Goal: Task Accomplishment & Management: Manage account settings

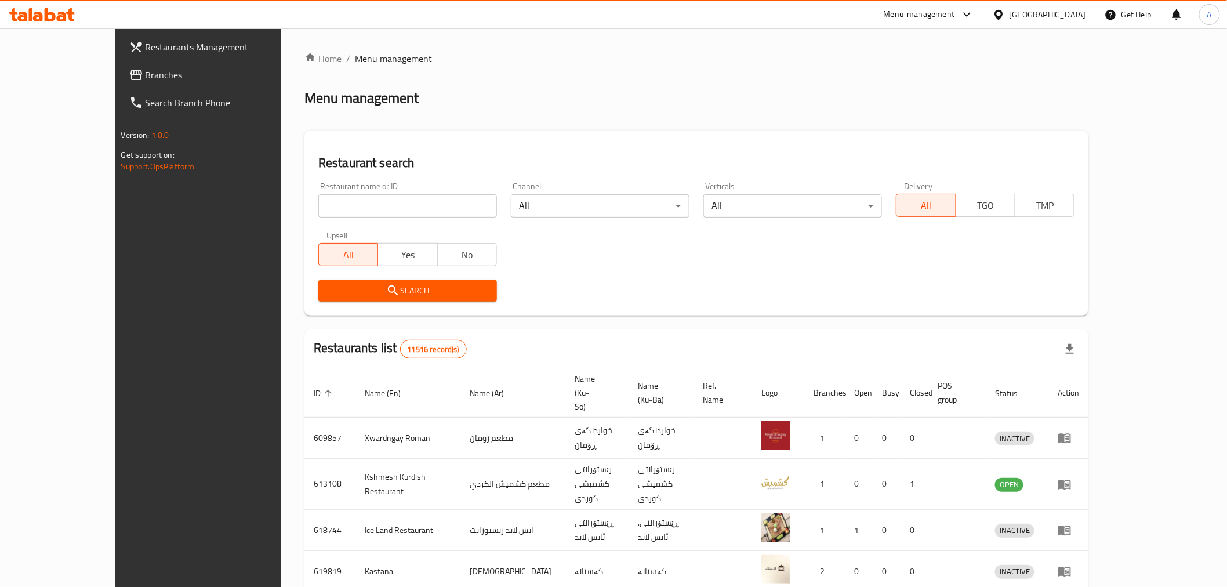
click at [318, 195] on input "search" at bounding box center [407, 205] width 179 height 23
type input "ب"
type input "FITTER BURGER"
click button "Search" at bounding box center [407, 290] width 179 height 21
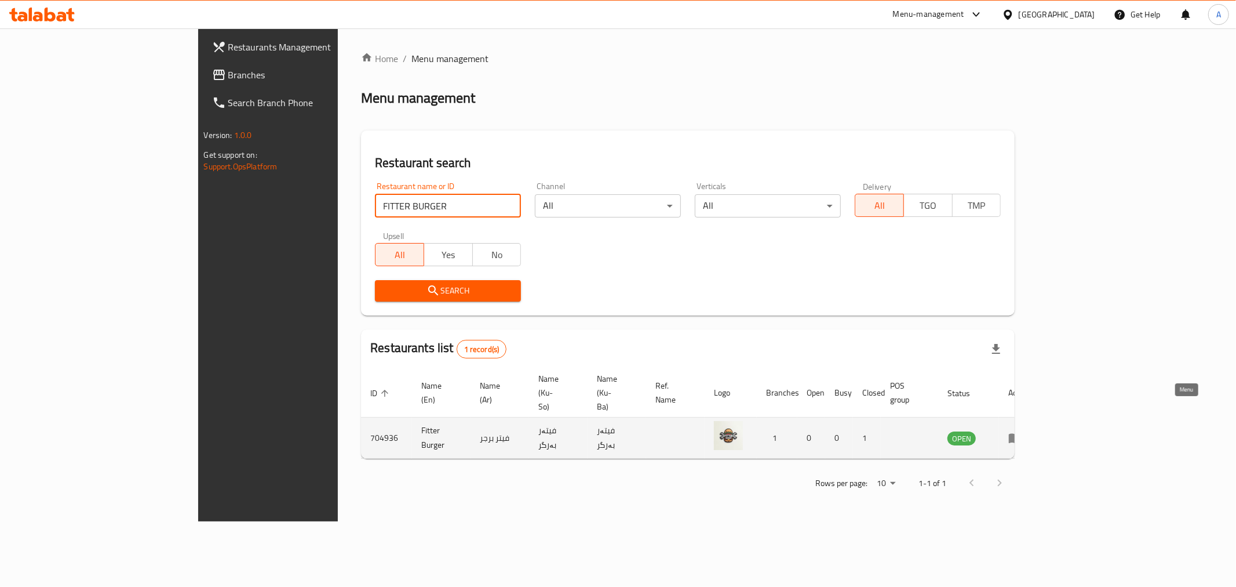
click at [814, 354] on link "enhanced table" at bounding box center [1019, 438] width 21 height 14
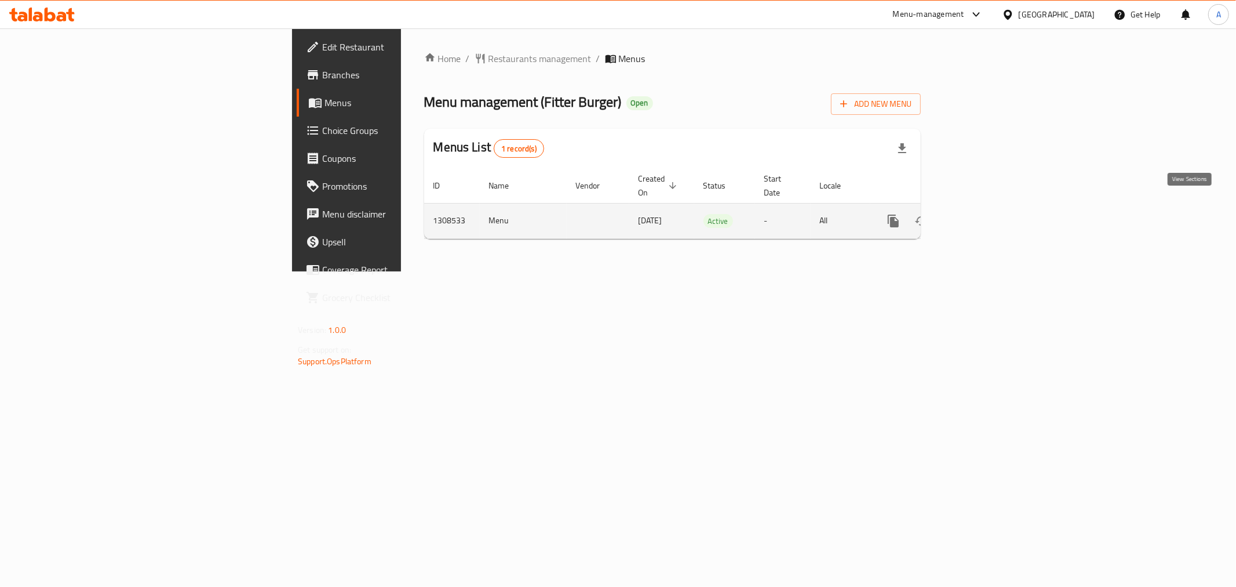
click at [814, 216] on link "enhanced table" at bounding box center [977, 221] width 28 height 28
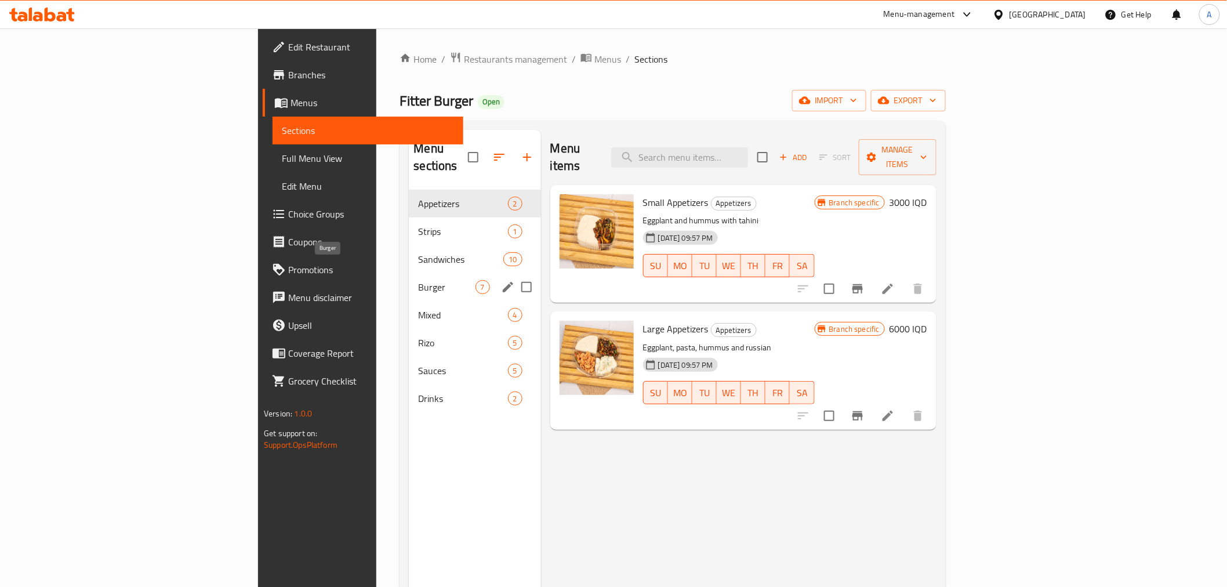
click at [418, 280] on span "Burger" at bounding box center [446, 287] width 57 height 14
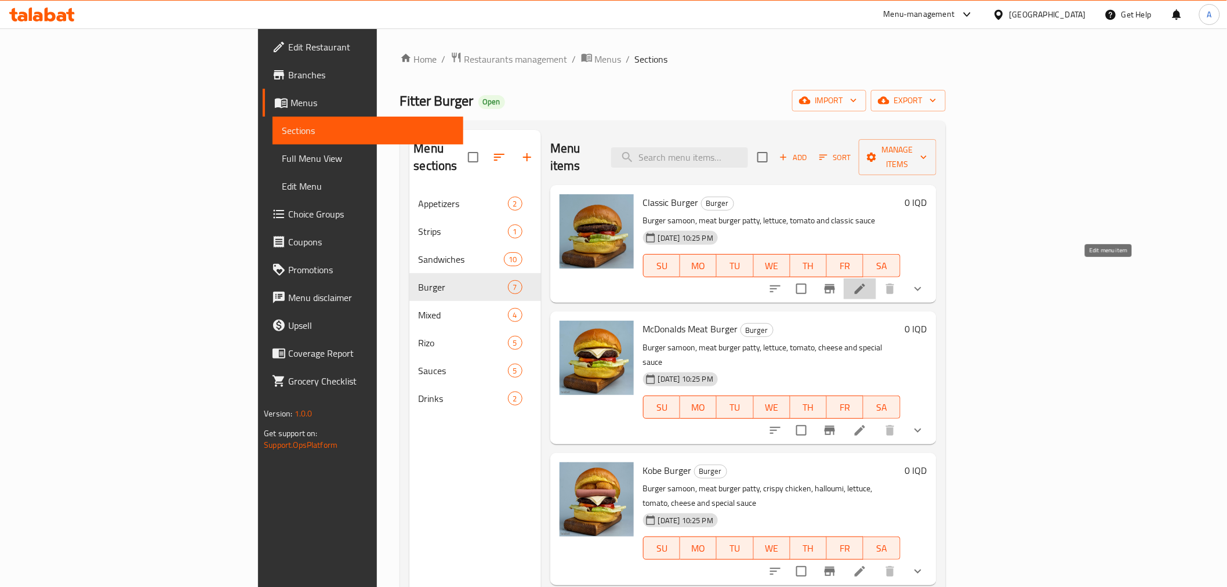
click at [814, 282] on icon at bounding box center [860, 289] width 14 height 14
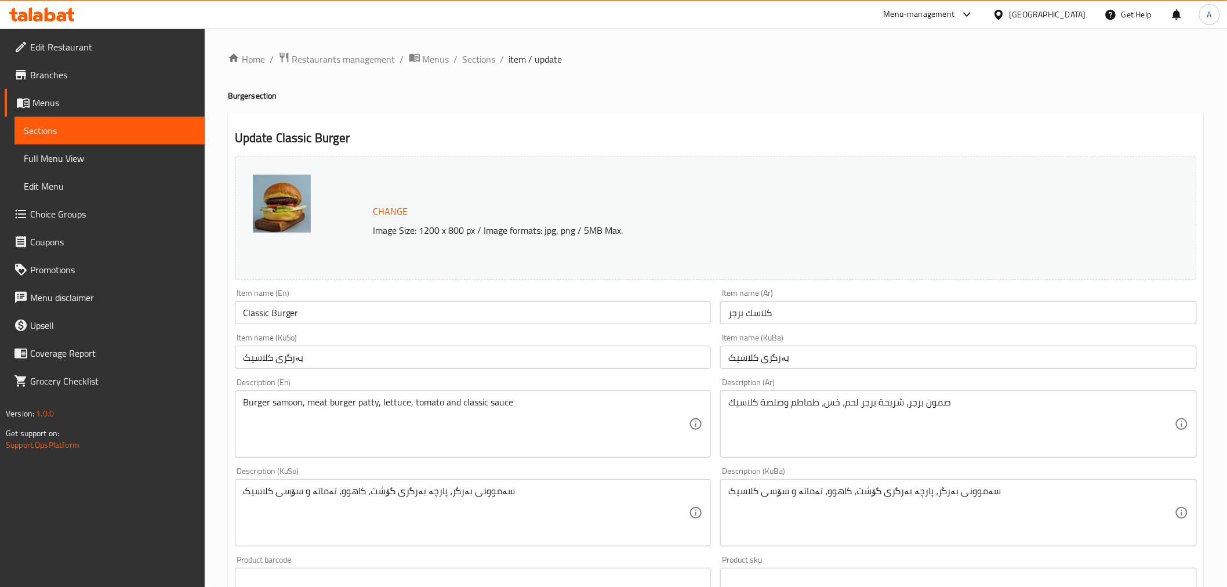
drag, startPoint x: 468, startPoint y: 61, endPoint x: 442, endPoint y: 118, distance: 62.5
click at [468, 61] on span "Sections" at bounding box center [479, 59] width 33 height 14
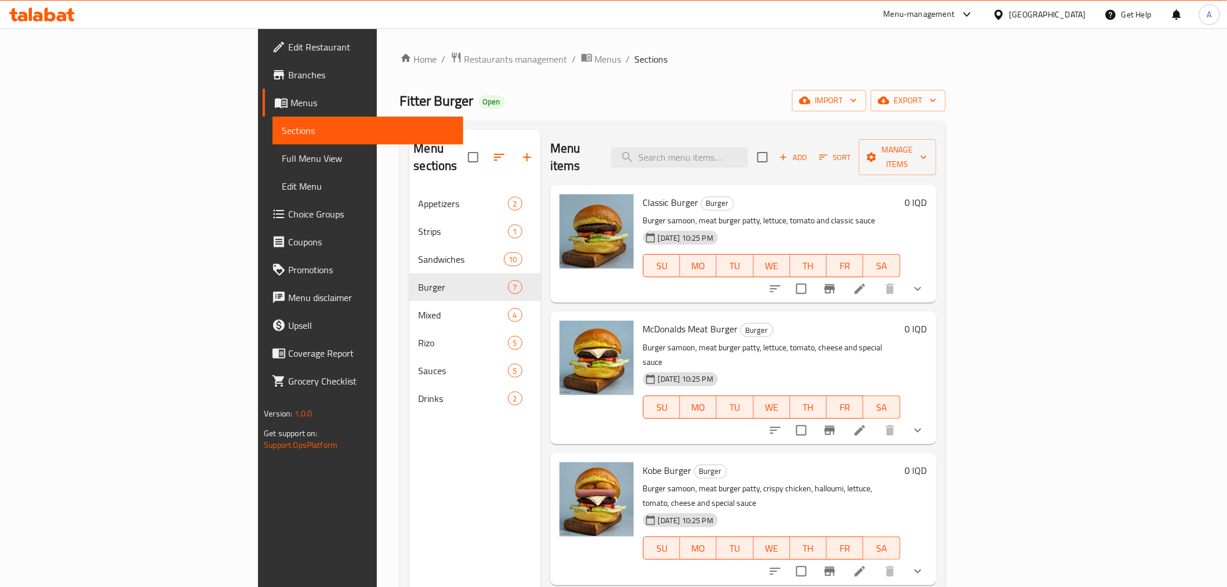
click at [282, 161] on span "Full Menu View" at bounding box center [368, 158] width 172 height 14
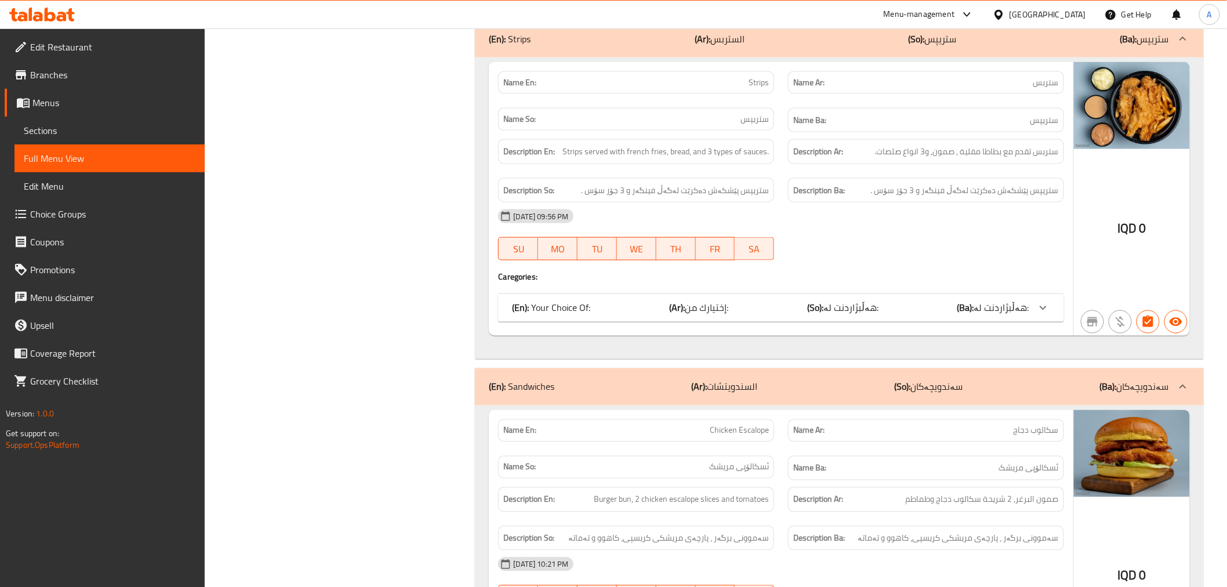
scroll to position [901, 0]
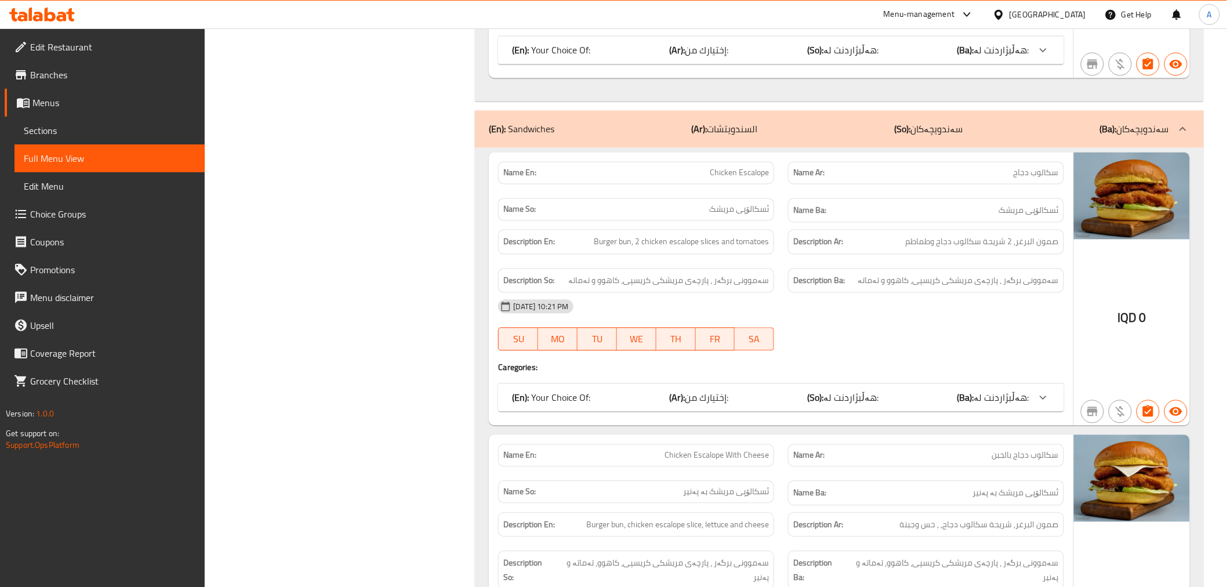
click at [814, 354] on span "هەڵبژاردنت لە:" at bounding box center [1001, 397] width 55 height 17
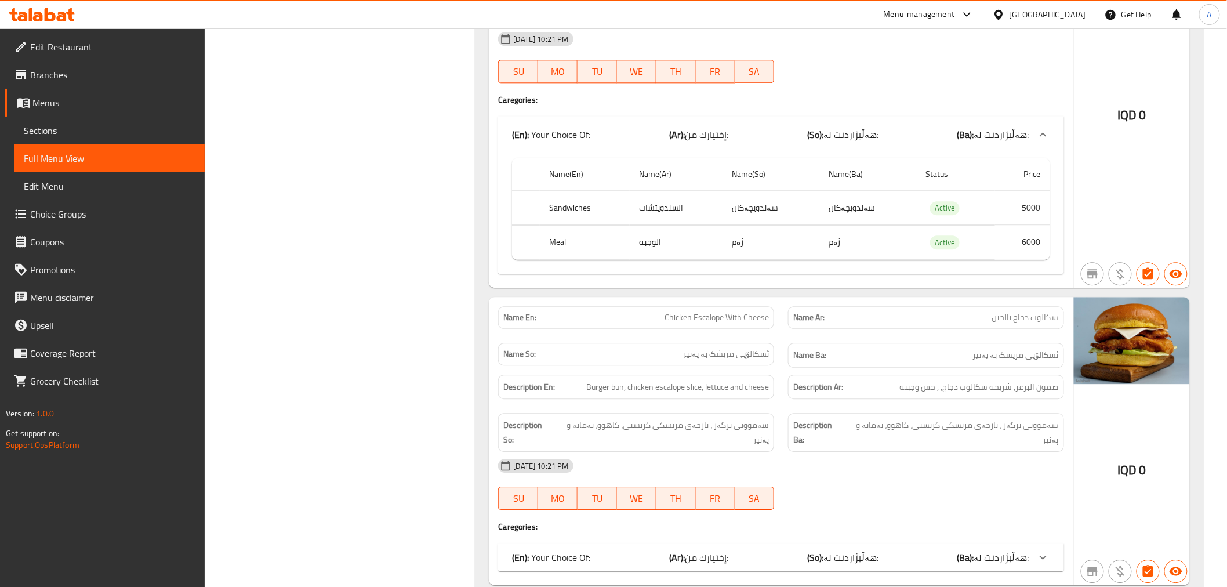
scroll to position [1224, 0]
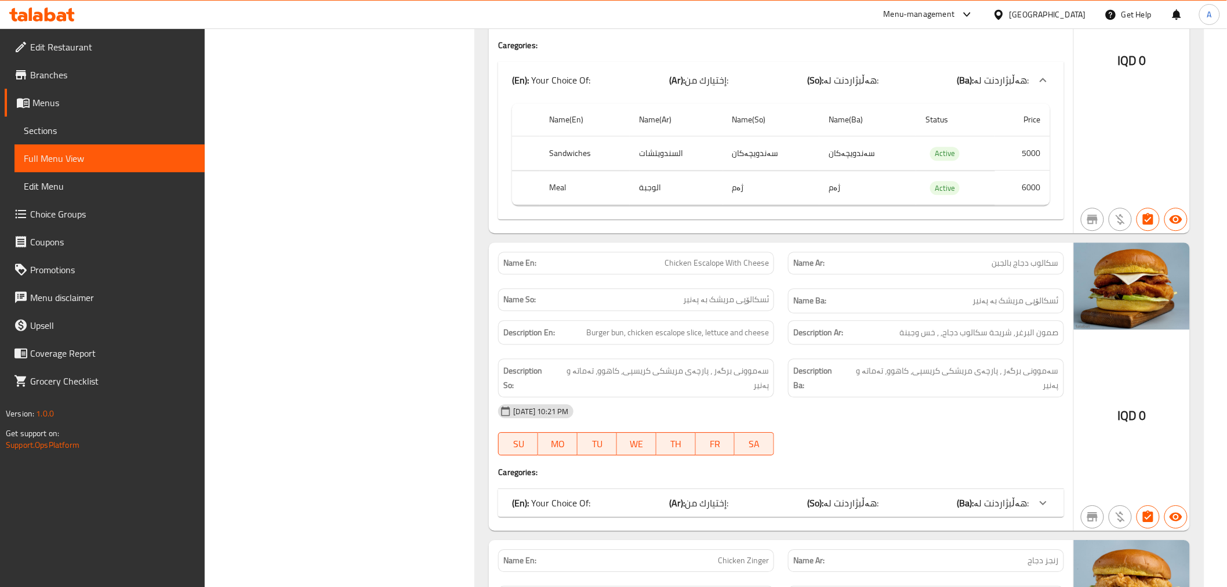
click at [814, 354] on b "(Ba):" at bounding box center [965, 502] width 17 height 17
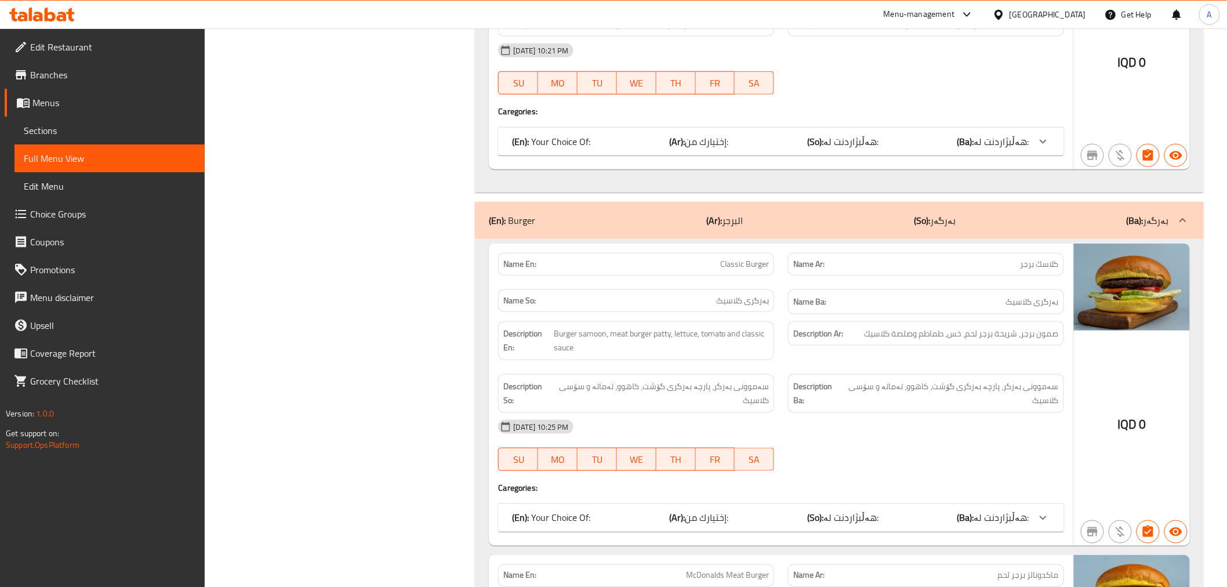
scroll to position [4122, 0]
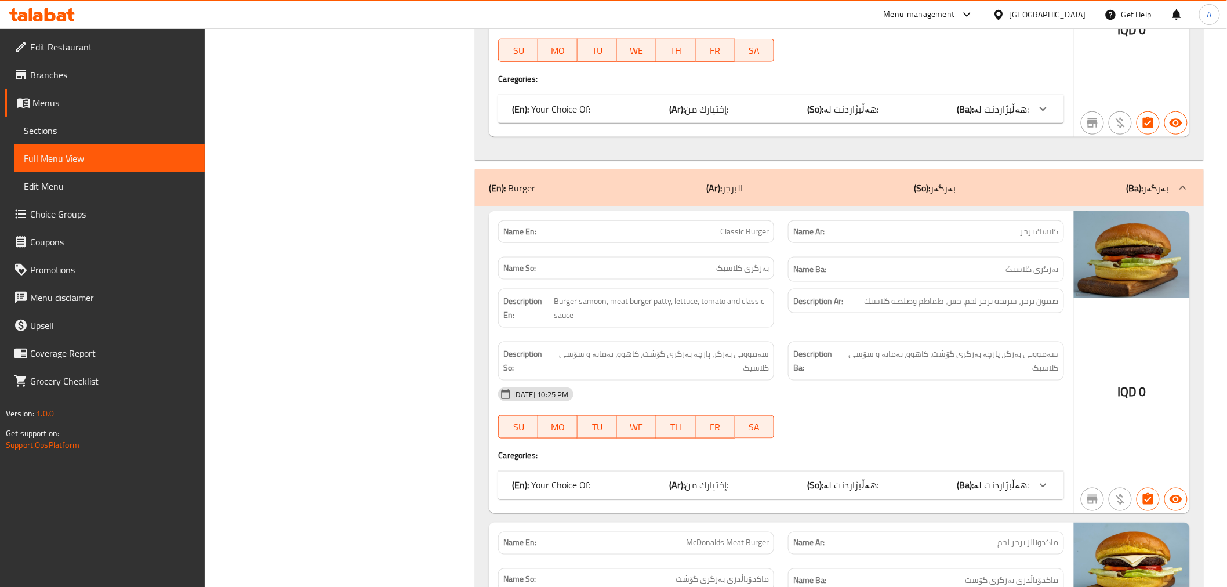
click at [814, 354] on span "هەڵبژاردنت لە:" at bounding box center [1001, 484] width 55 height 17
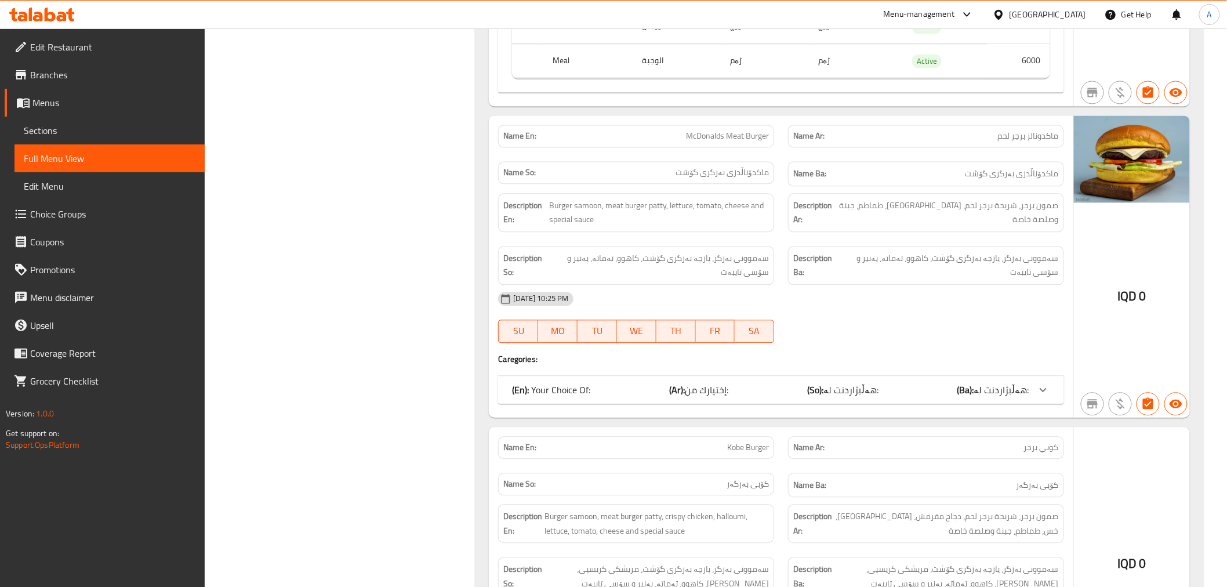
scroll to position [4701, 0]
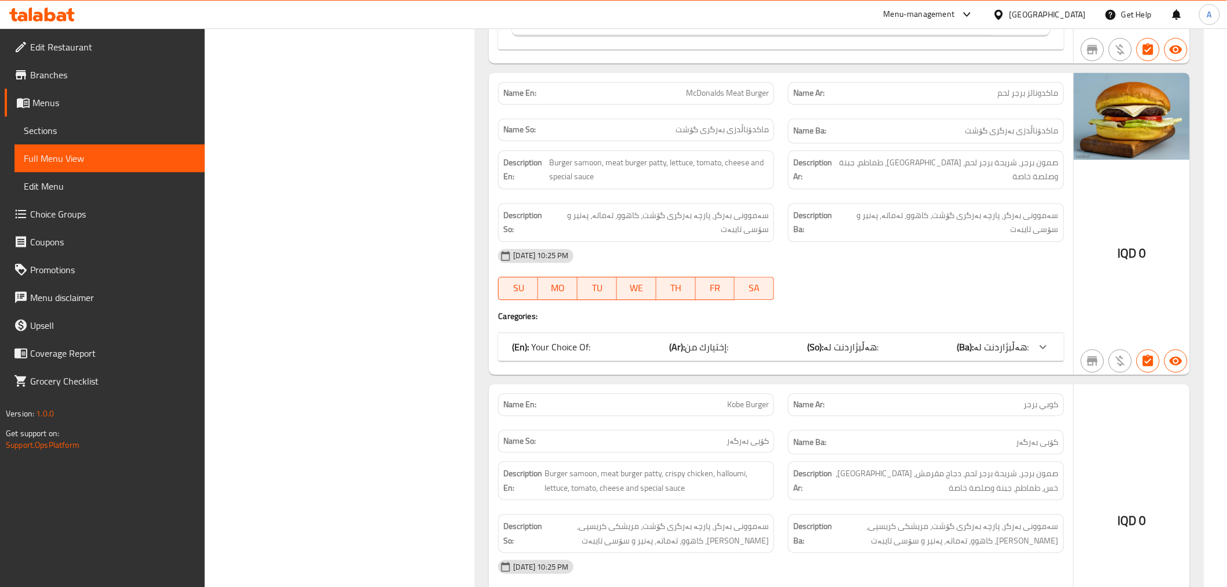
click at [814, 338] on span "هەڵبژاردنت لە:" at bounding box center [1001, 346] width 55 height 17
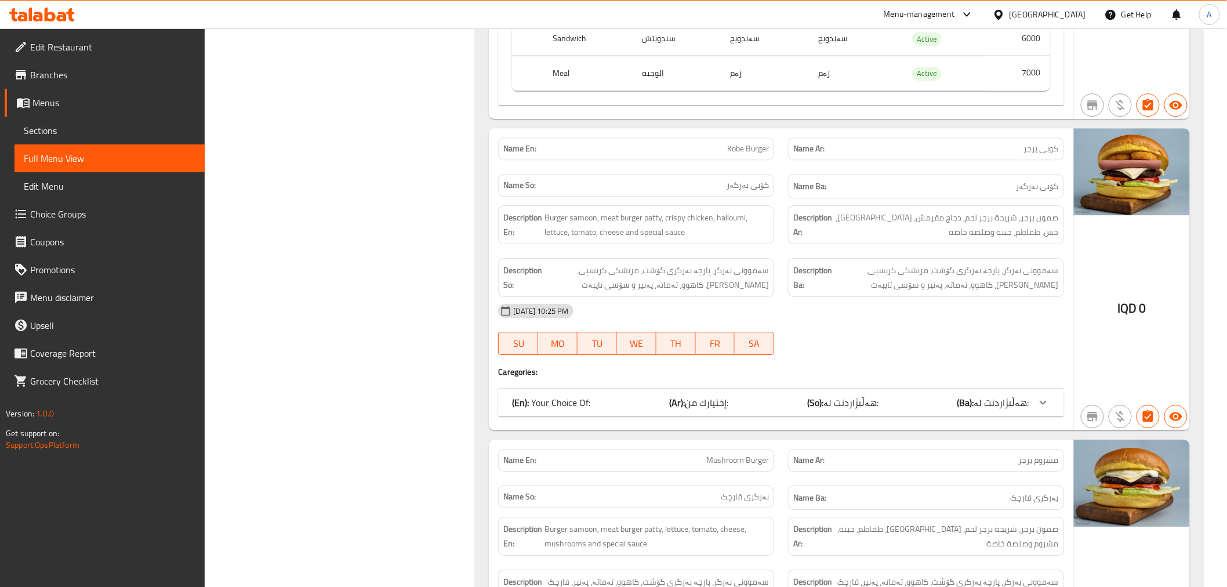
scroll to position [5087, 0]
click at [814, 354] on span "هەڵبژاردنت لە:" at bounding box center [1001, 401] width 55 height 17
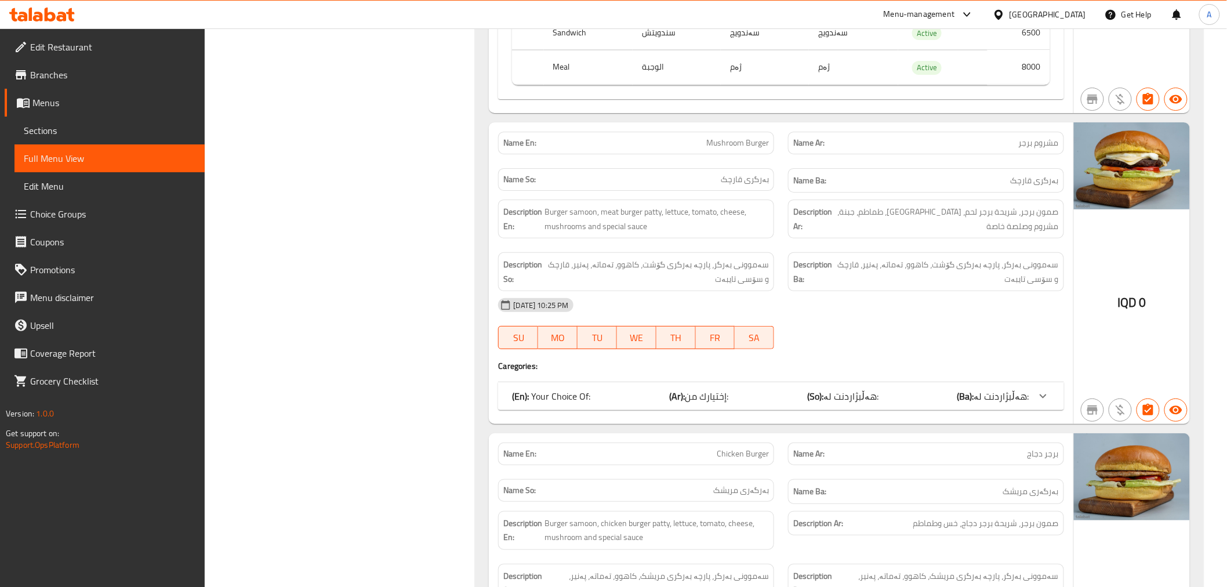
scroll to position [5538, 0]
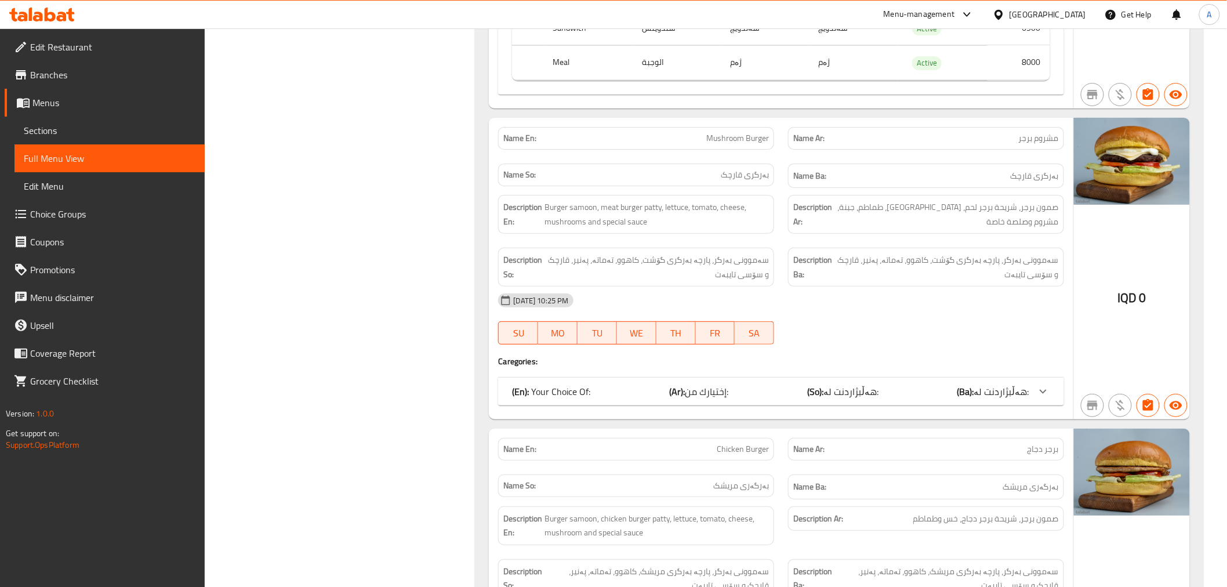
click at [814, 354] on span "هەڵبژاردنت لە:" at bounding box center [1001, 391] width 55 height 17
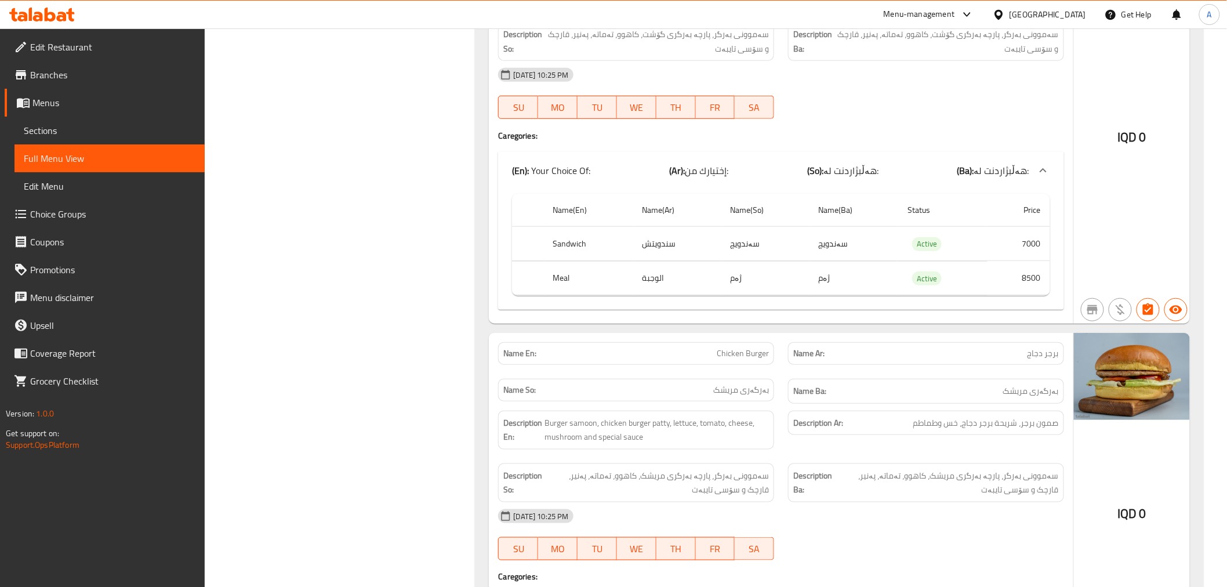
scroll to position [5861, 0]
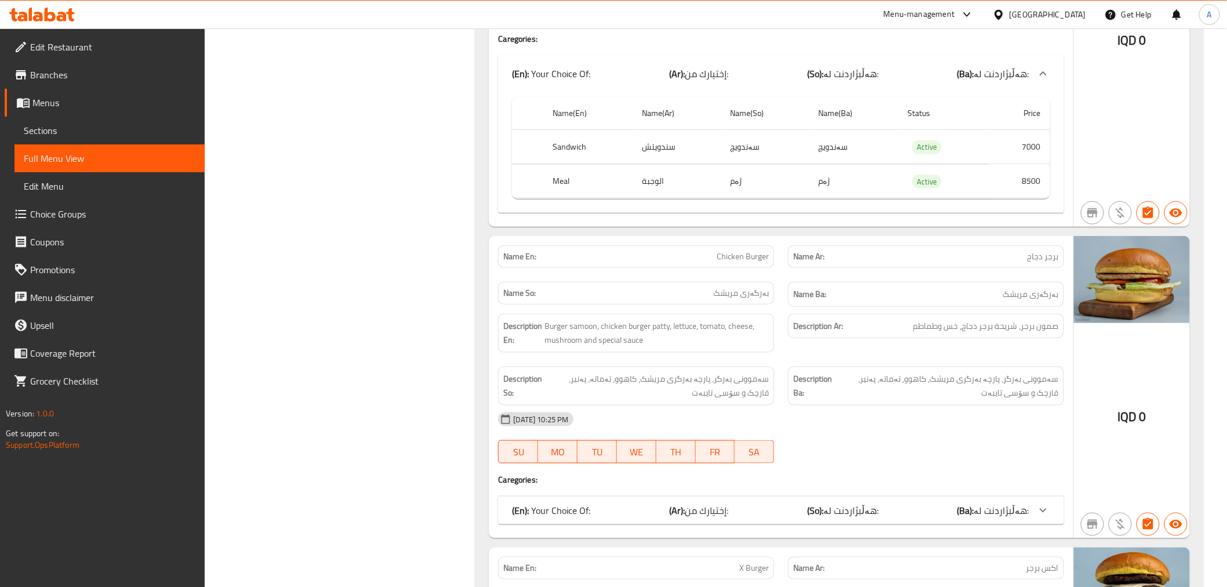
click at [814, 354] on span "هەڵبژاردنت لە:" at bounding box center [1001, 509] width 55 height 17
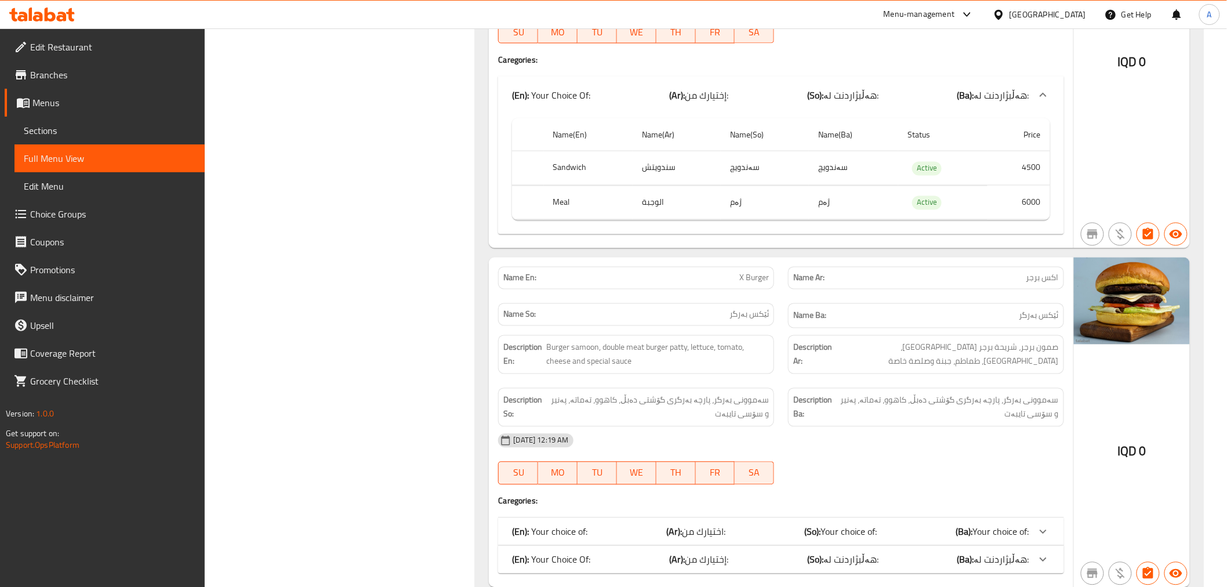
scroll to position [6311, 0]
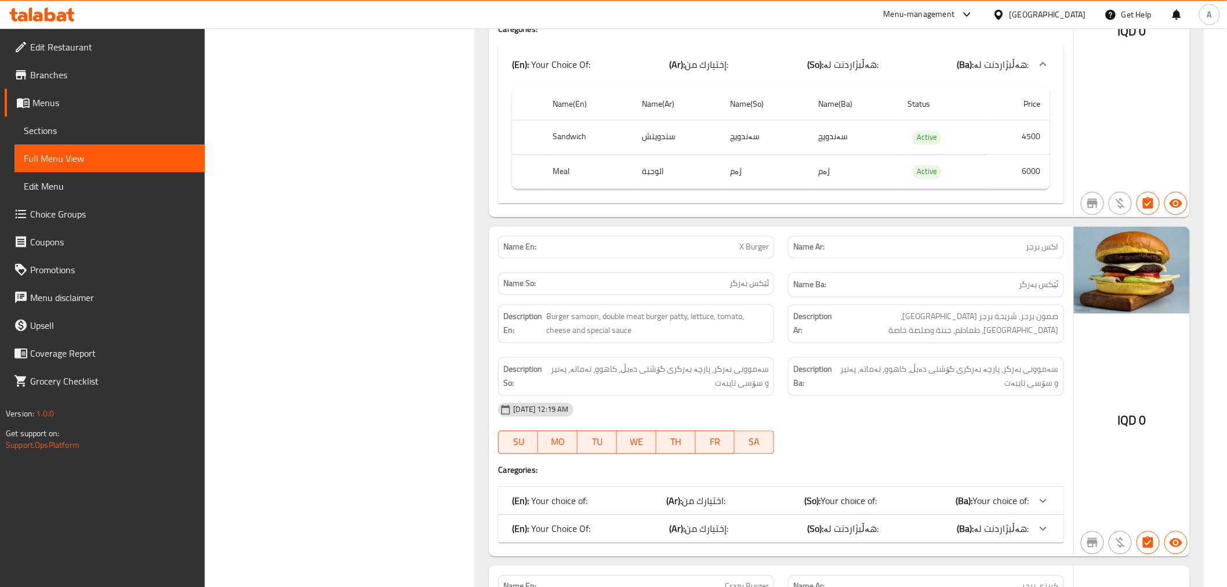
click at [814, 354] on span "Your choice of:" at bounding box center [1001, 500] width 56 height 17
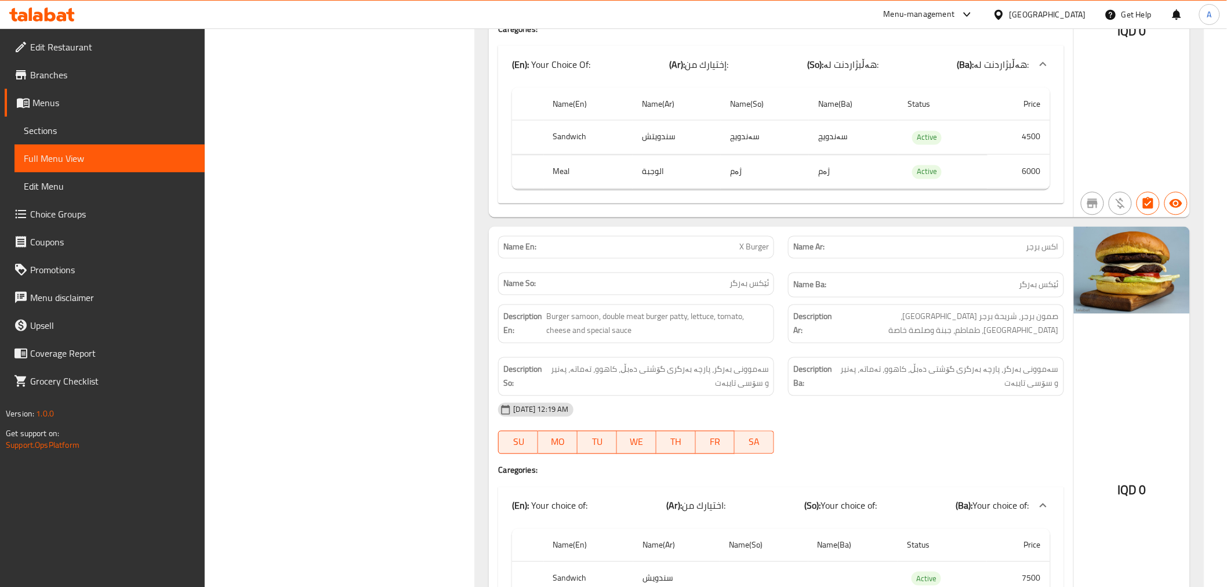
scroll to position [6505, 0]
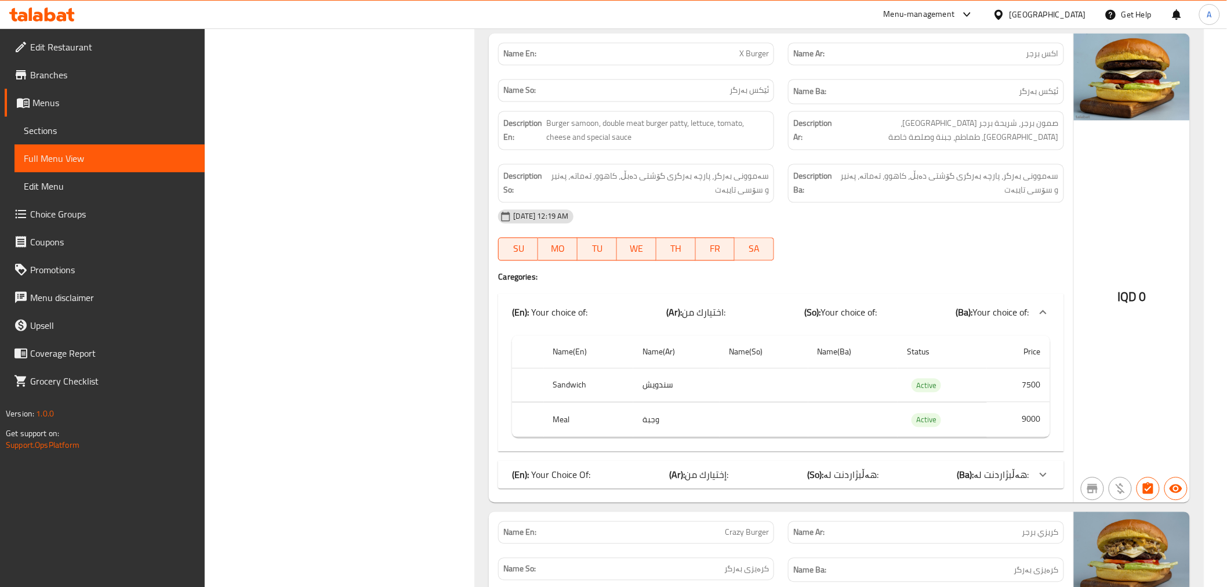
click at [814, 354] on span "هەڵبژاردنت لە:" at bounding box center [1001, 473] width 55 height 17
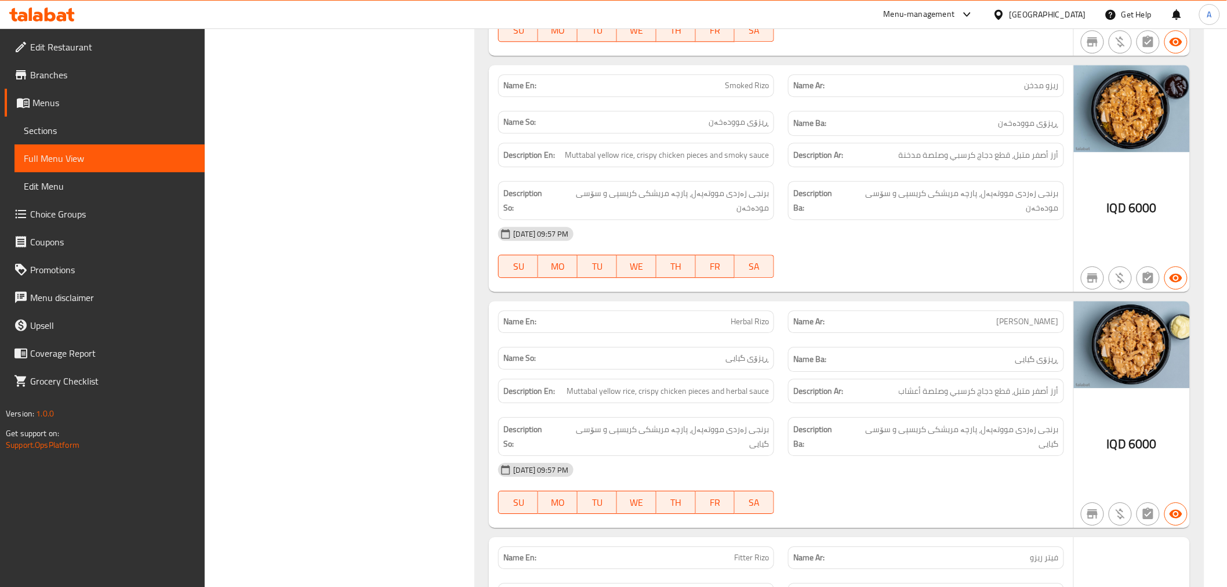
scroll to position [8437, 0]
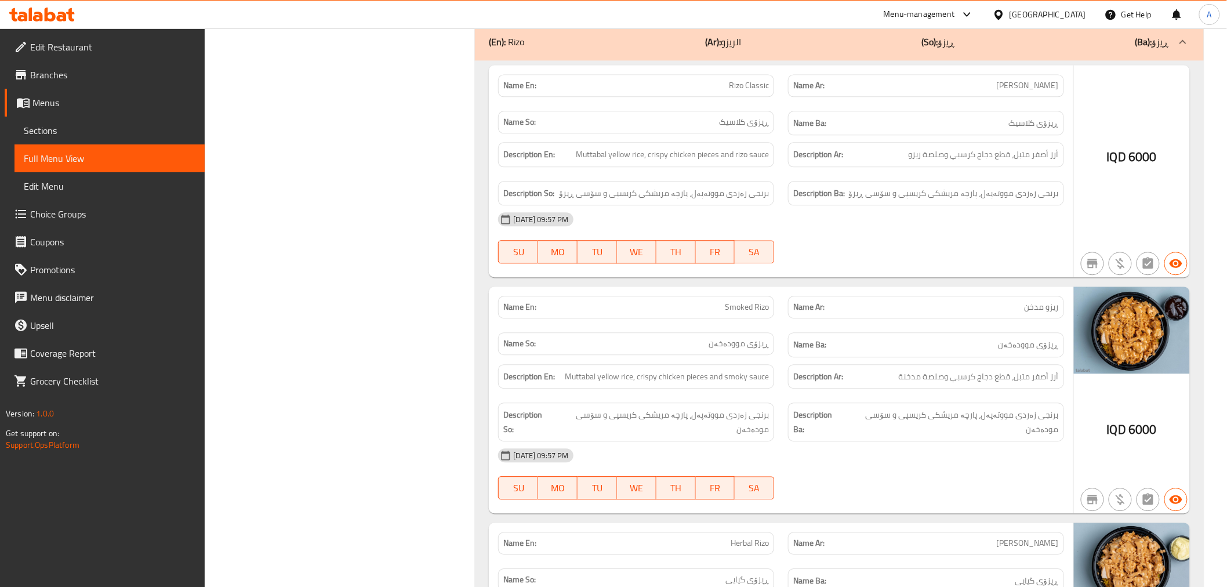
click at [66, 74] on span "Branches" at bounding box center [112, 75] width 165 height 14
